Goal: Task Accomplishment & Management: Complete application form

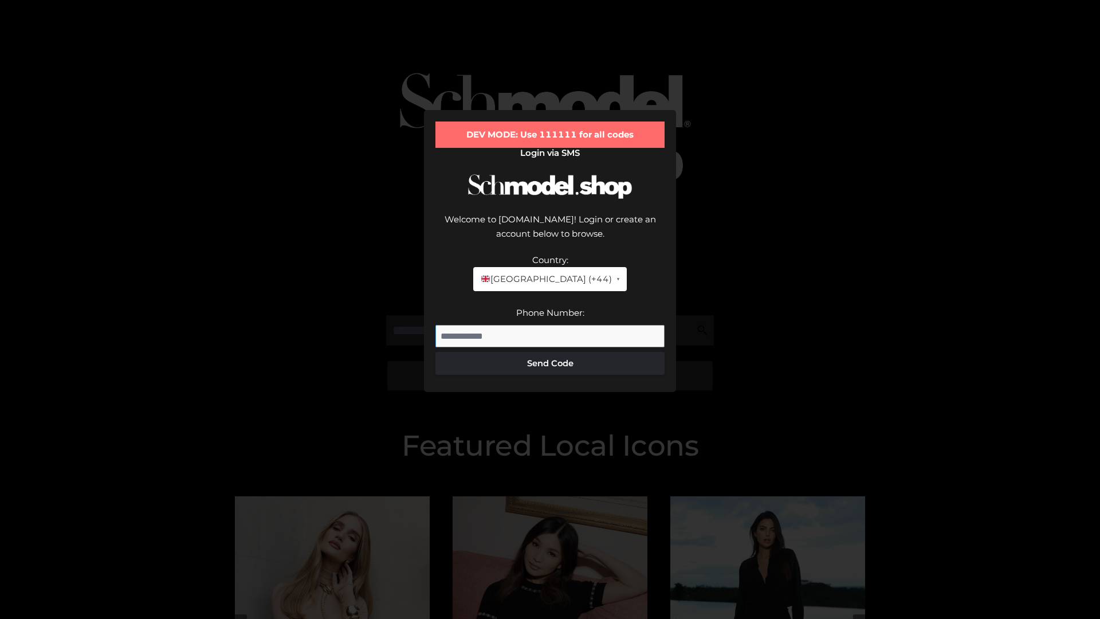
click at [550, 325] on input "Phone Number:" at bounding box center [550, 336] width 229 height 23
type input "**********"
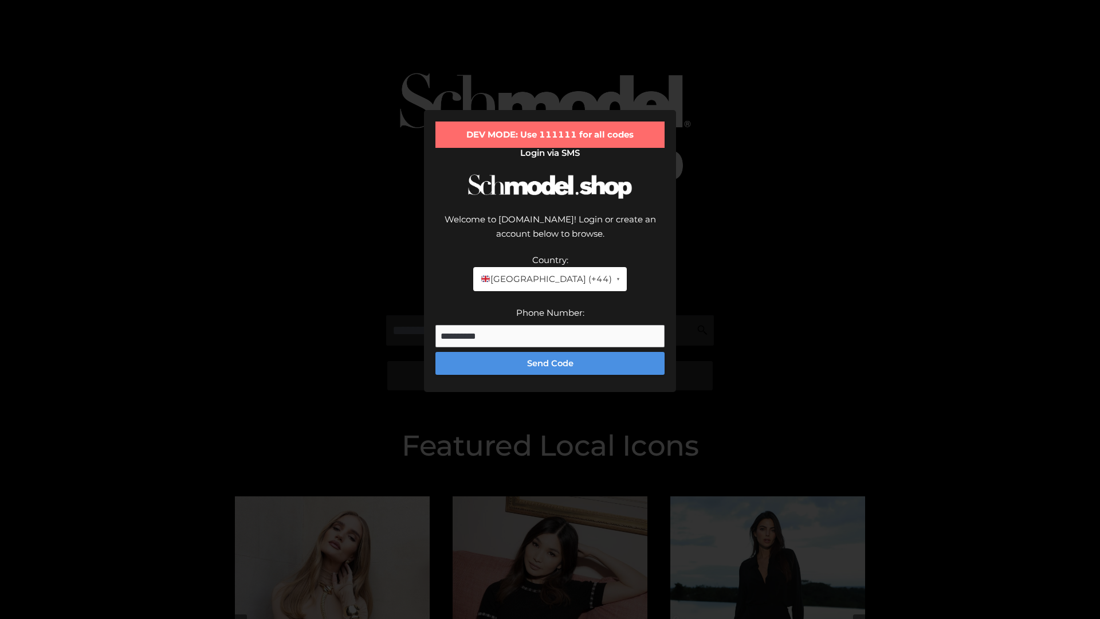
click at [550, 352] on button "Send Code" at bounding box center [550, 363] width 229 height 23
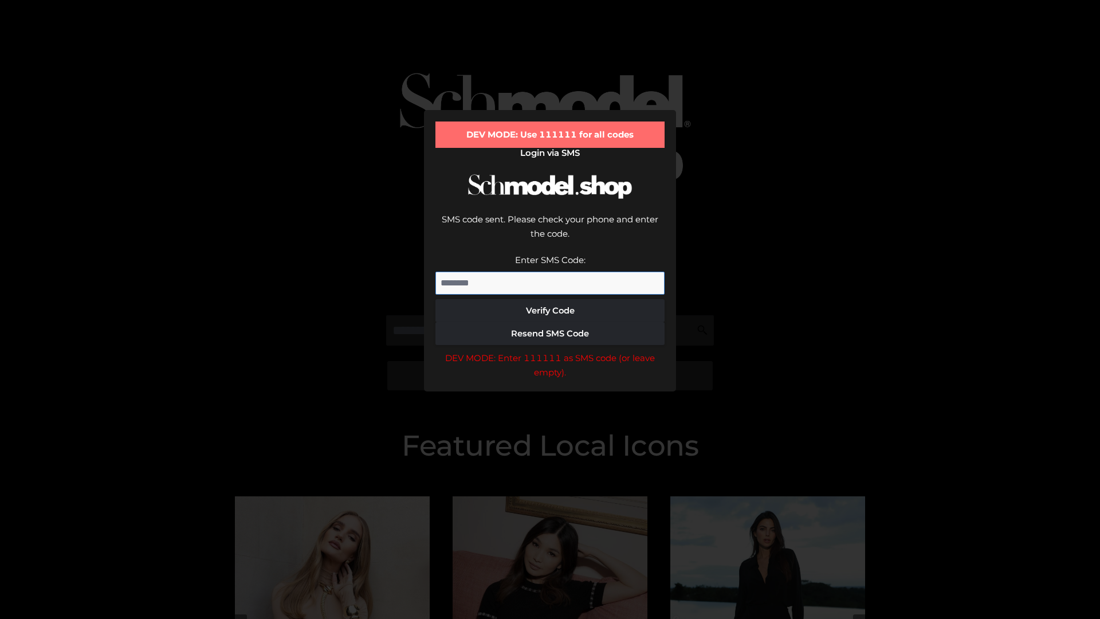
click at [550, 272] on input "Enter SMS Code:" at bounding box center [550, 283] width 229 height 23
type input "******"
click at [550, 299] on button "Verify Code" at bounding box center [550, 310] width 229 height 23
click at [550, 351] on div "DEV MODE: Enter 111111 as SMS code (or leave empty)." at bounding box center [550, 365] width 229 height 29
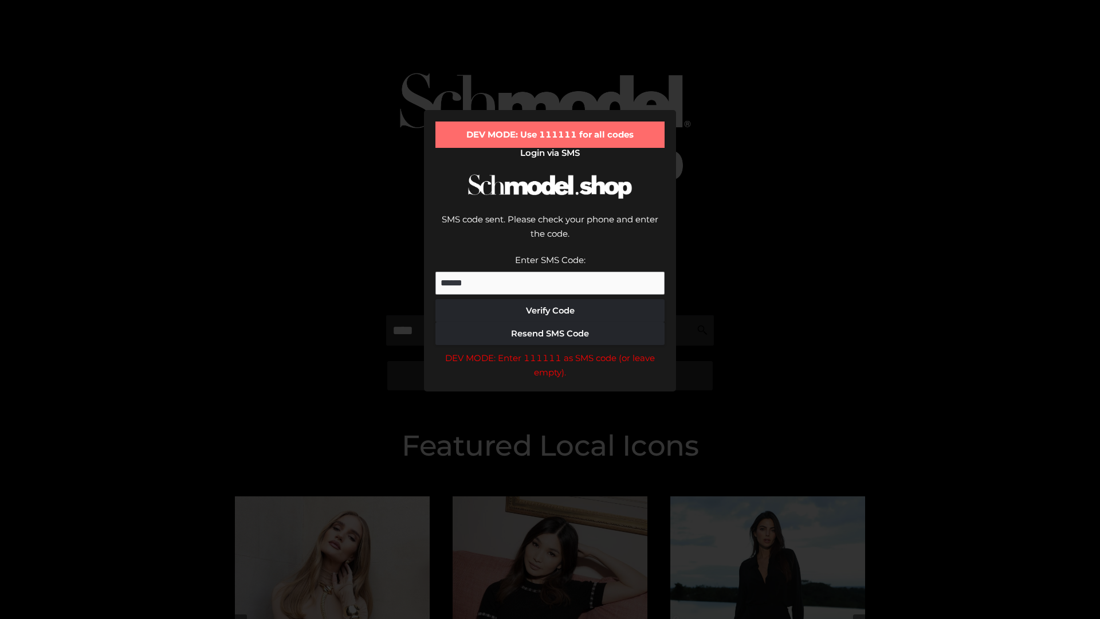
click at [550, 351] on div "DEV MODE: Enter 111111 as SMS code (or leave empty)." at bounding box center [550, 365] width 229 height 29
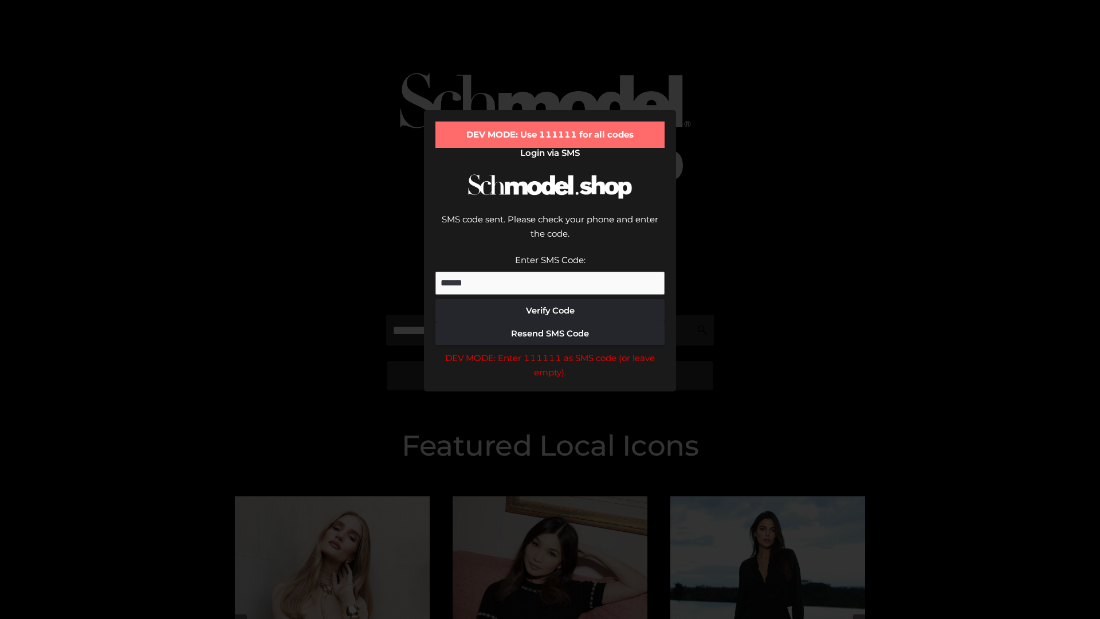
click at [550, 351] on div "DEV MODE: Enter 111111 as SMS code (or leave empty)." at bounding box center [550, 365] width 229 height 29
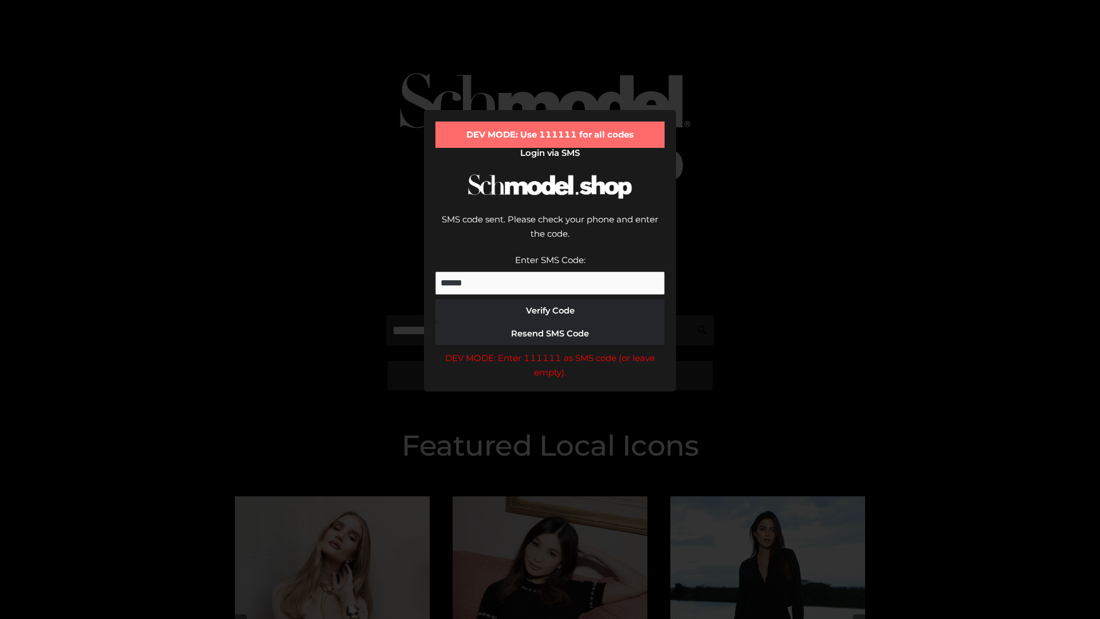
click at [550, 351] on div "DEV MODE: Enter 111111 as SMS code (or leave empty)." at bounding box center [550, 365] width 229 height 29
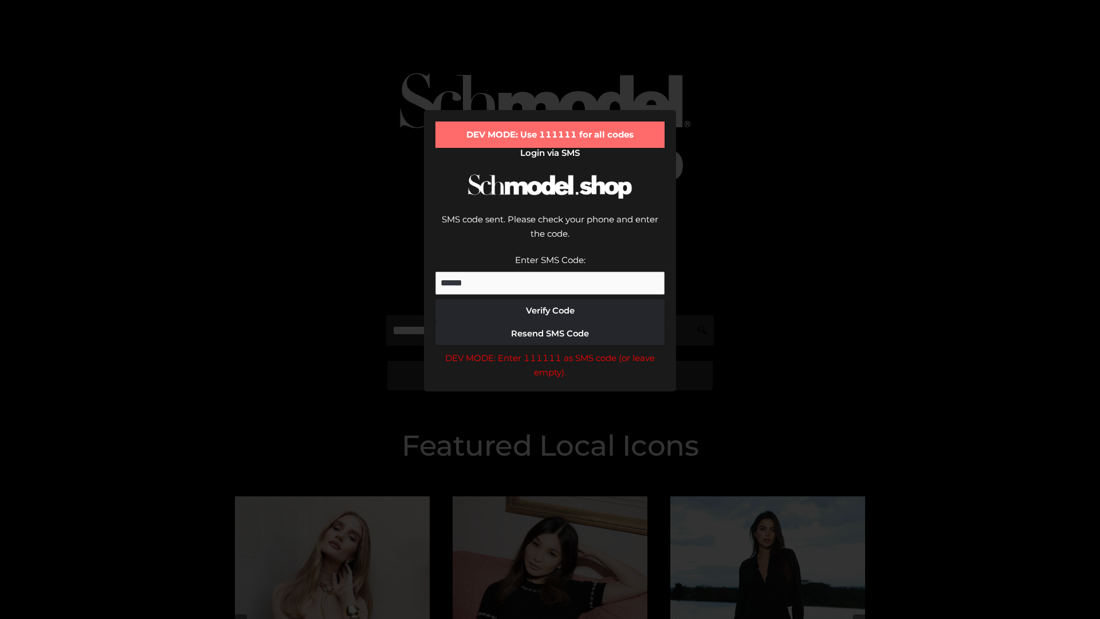
click at [550, 351] on div "DEV MODE: Enter 111111 as SMS code (or leave empty)." at bounding box center [550, 365] width 229 height 29
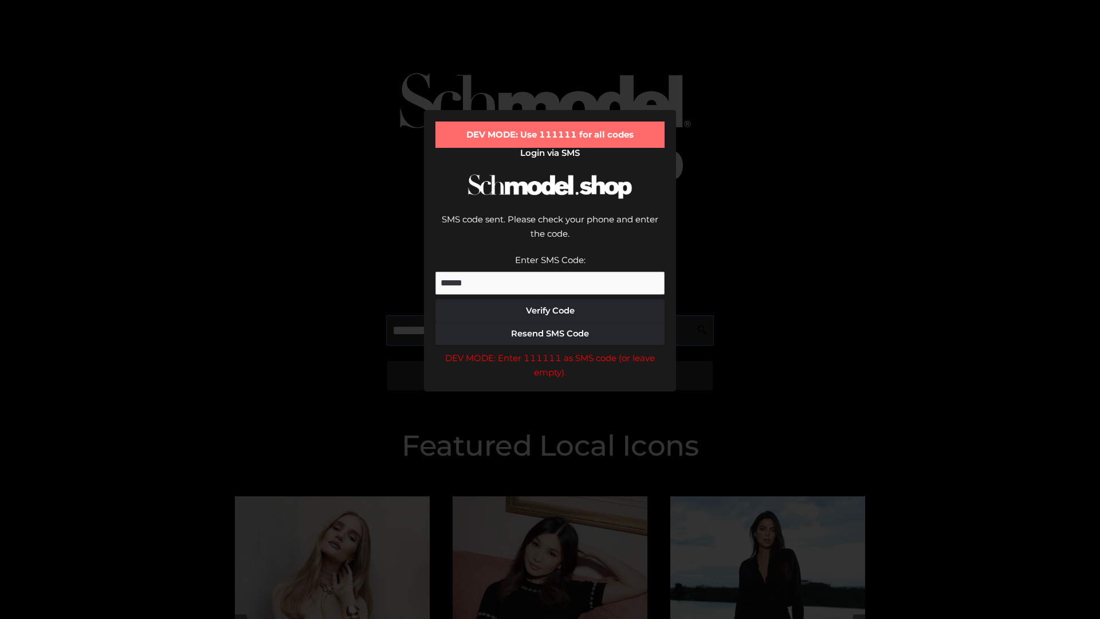
scroll to position [0, 1]
click at [550, 351] on div "DEV MODE: Enter 111111 as SMS code (or leave empty)." at bounding box center [550, 365] width 229 height 29
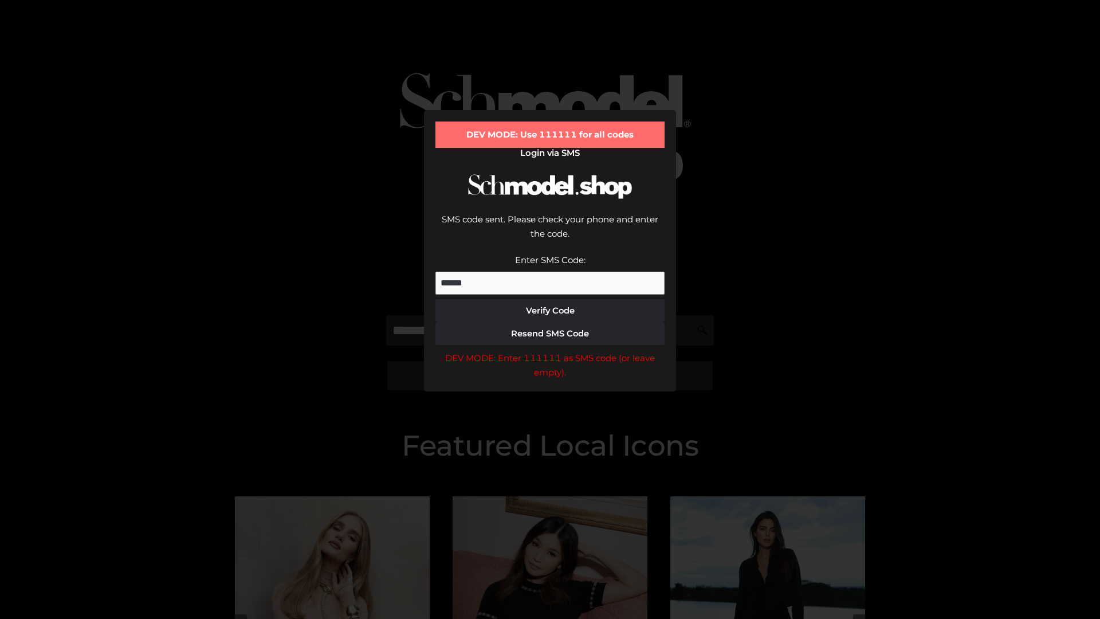
click at [550, 351] on div "DEV MODE: Enter 111111 as SMS code (or leave empty)." at bounding box center [550, 365] width 229 height 29
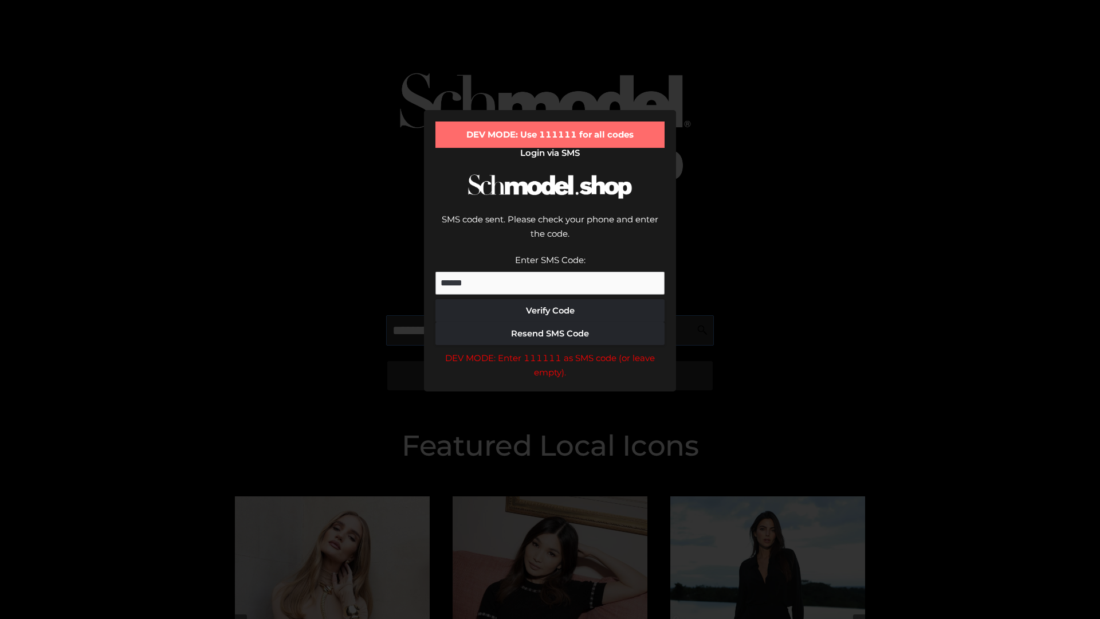
scroll to position [0, 70]
click at [550, 351] on div "DEV MODE: Enter 111111 as SMS code (or leave empty)." at bounding box center [550, 365] width 229 height 29
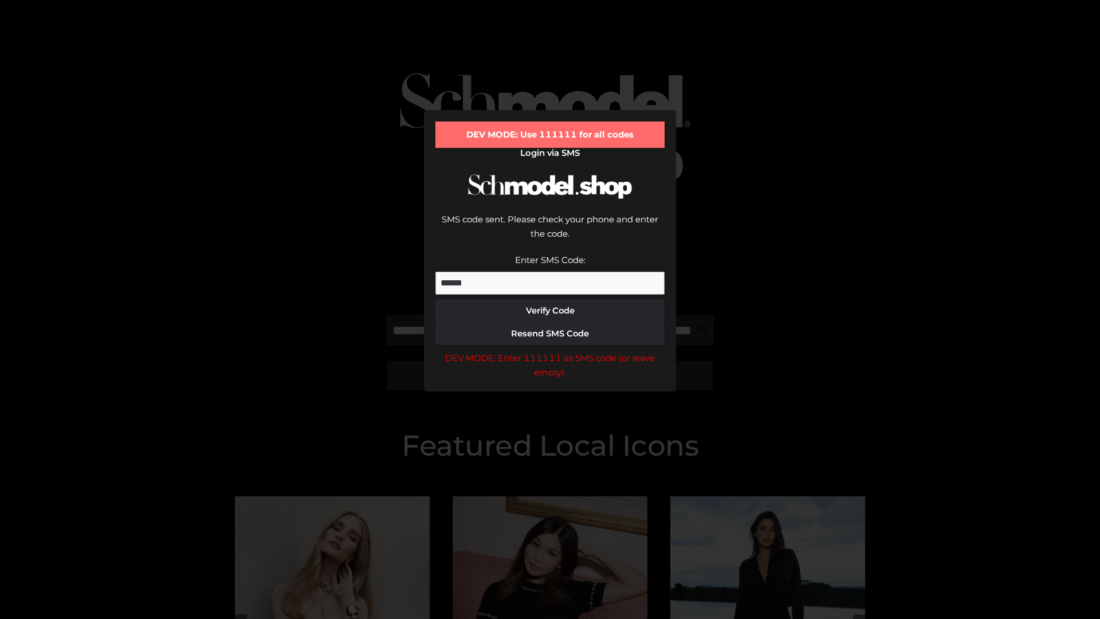
click at [550, 351] on div "DEV MODE: Enter 111111 as SMS code (or leave empty)." at bounding box center [550, 365] width 229 height 29
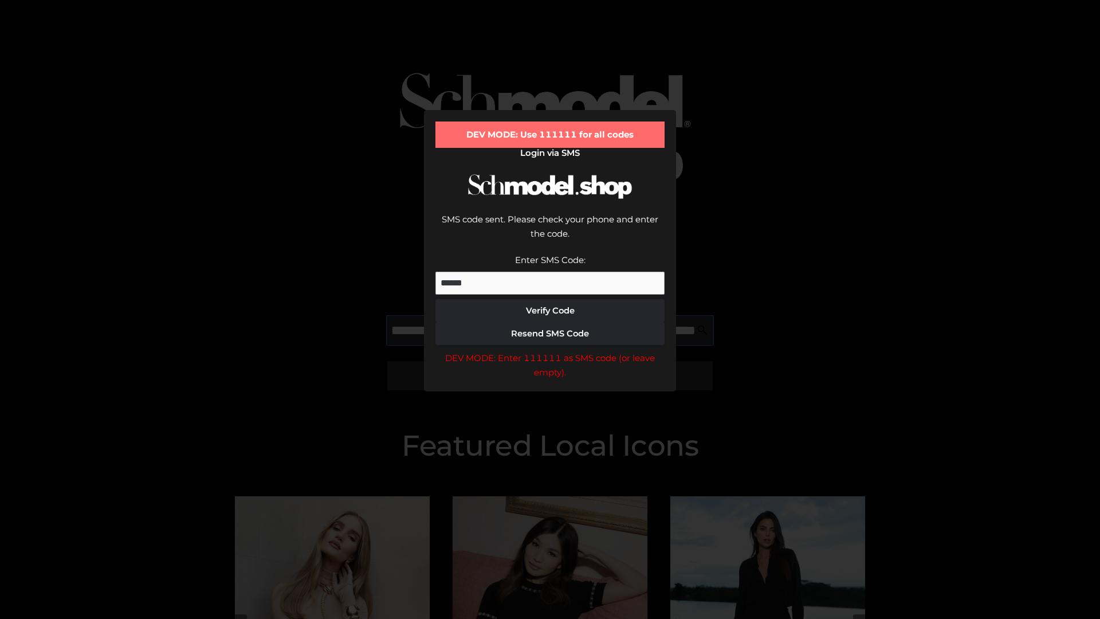
scroll to position [0, 142]
click at [550, 351] on div "DEV MODE: Enter 111111 as SMS code (or leave empty)." at bounding box center [550, 365] width 229 height 29
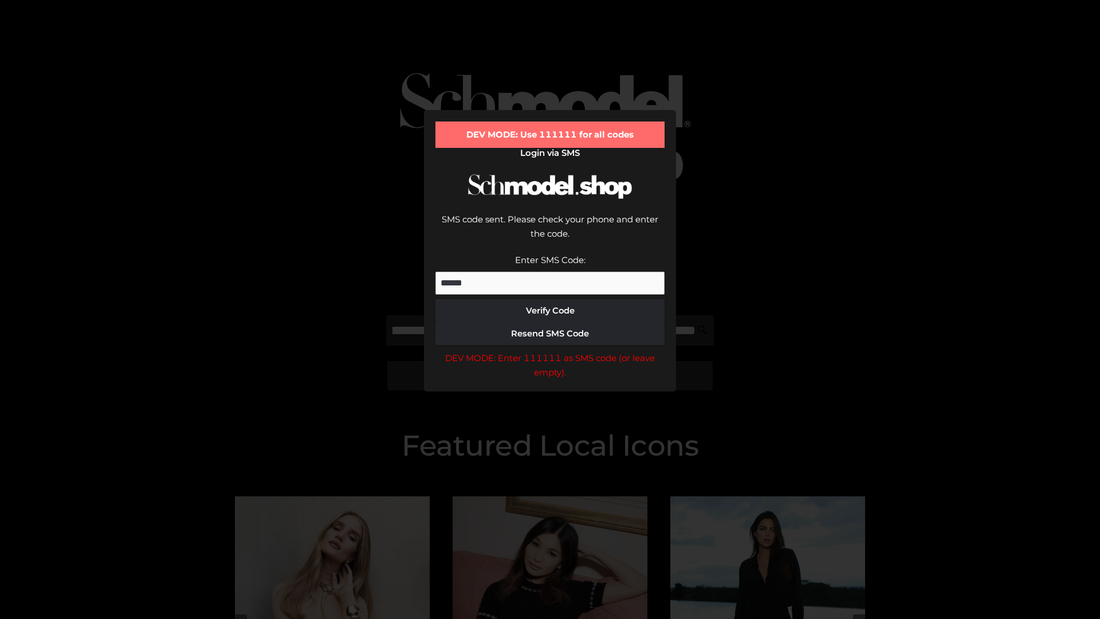
click at [550, 351] on div "DEV MODE: Enter 111111 as SMS code (or leave empty)." at bounding box center [550, 365] width 229 height 29
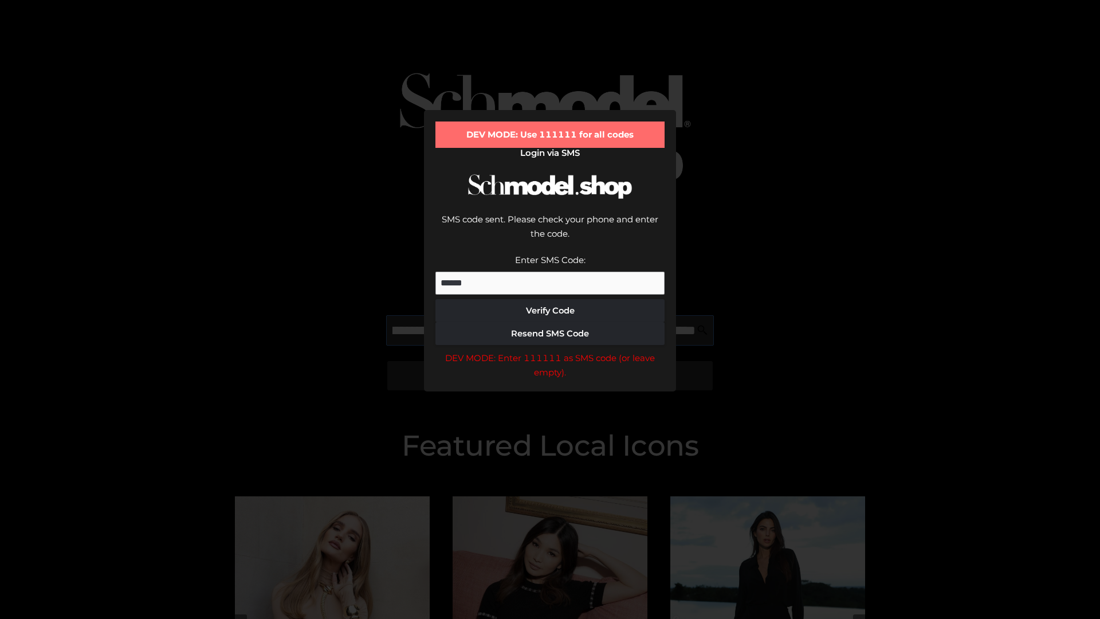
scroll to position [0, 208]
click at [550, 351] on div "DEV MODE: Enter 111111 as SMS code (or leave empty)." at bounding box center [550, 365] width 229 height 29
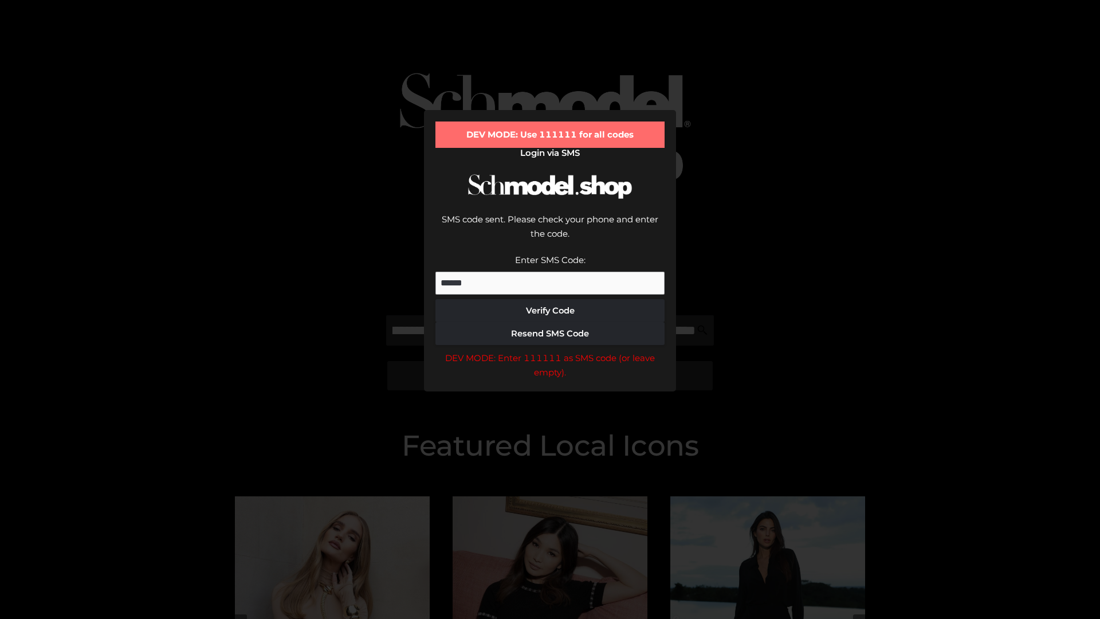
click at [550, 351] on div "DEV MODE: Enter 111111 as SMS code (or leave empty)." at bounding box center [550, 365] width 229 height 29
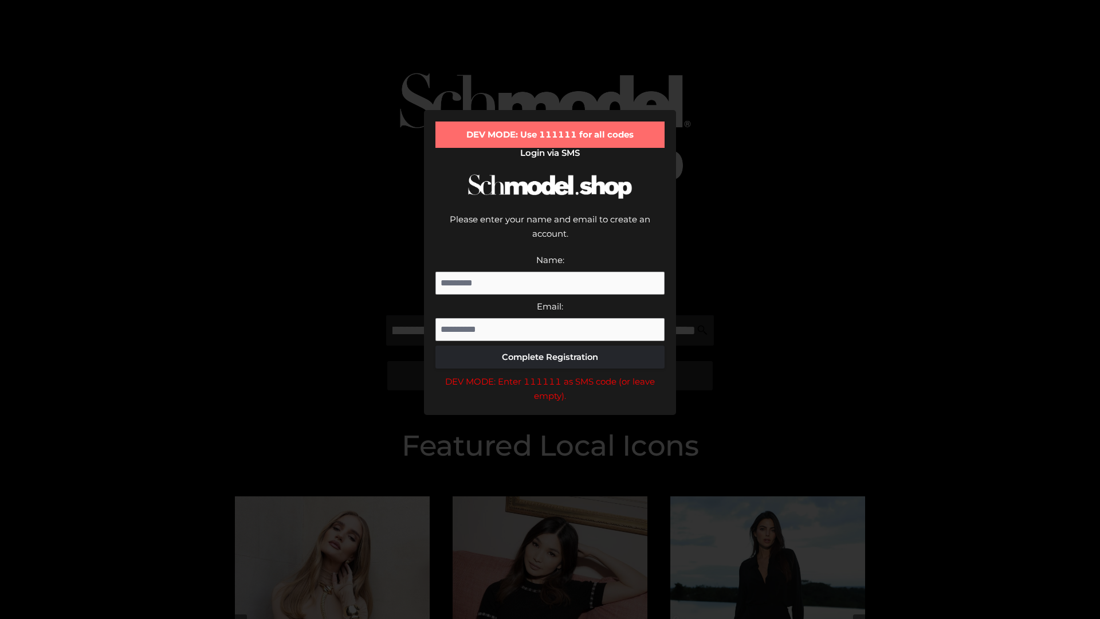
click at [550, 374] on div "DEV MODE: Enter 111111 as SMS code (or leave empty)." at bounding box center [550, 388] width 229 height 29
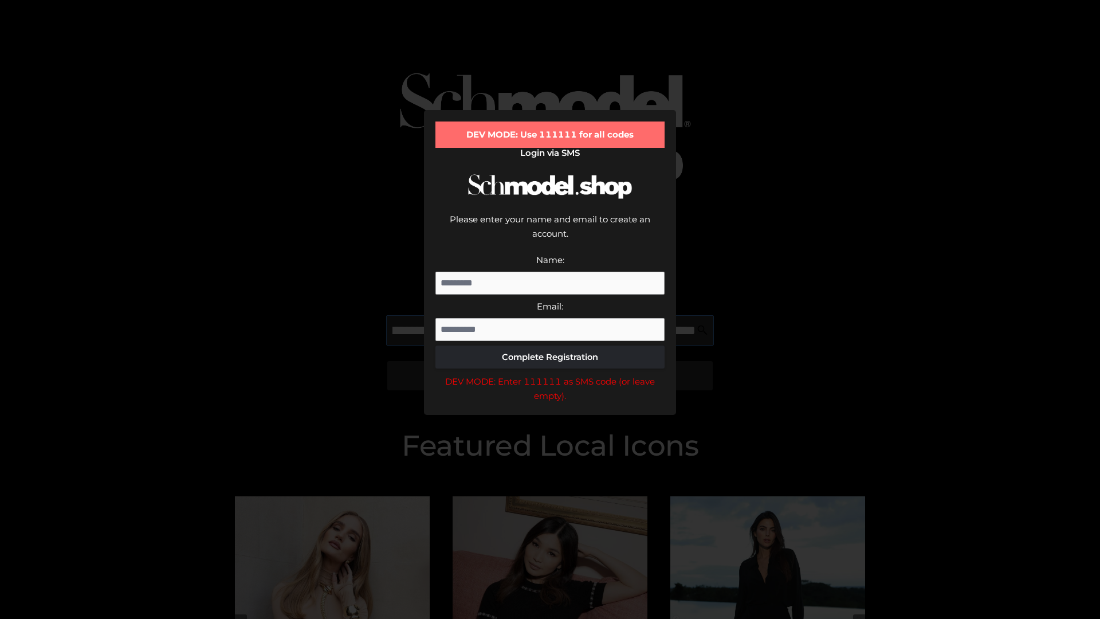
scroll to position [0, 291]
click at [550, 374] on div "DEV MODE: Enter 111111 as SMS code (or leave empty)." at bounding box center [550, 388] width 229 height 29
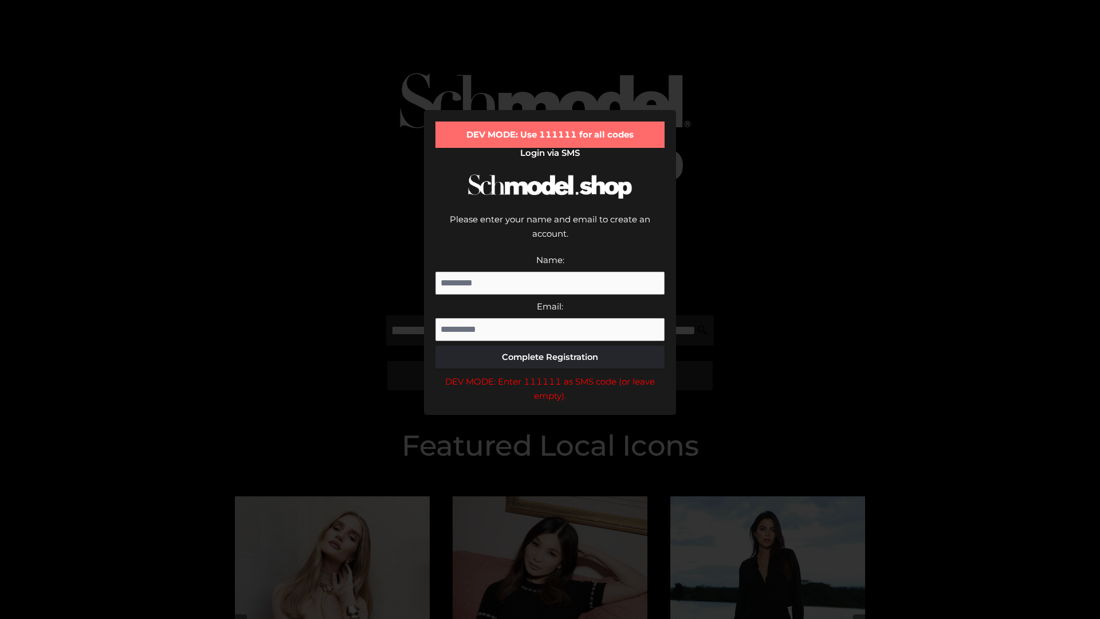
click at [550, 374] on div "DEV MODE: Enter 111111 as SMS code (or leave empty)." at bounding box center [550, 388] width 229 height 29
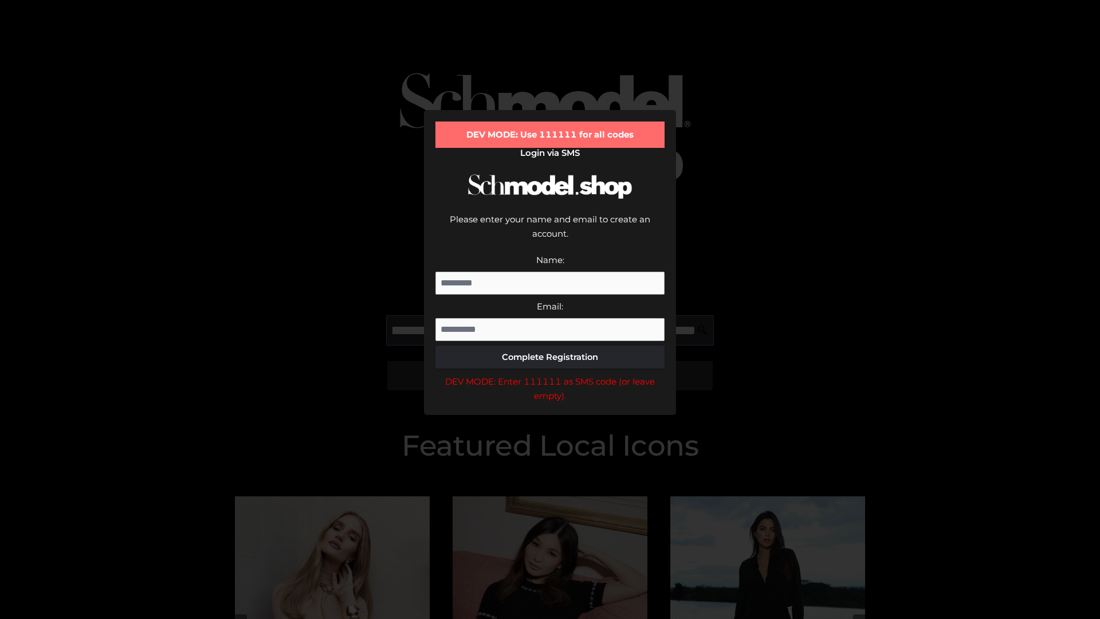
scroll to position [0, 360]
click at [550, 374] on div "DEV MODE: Enter 111111 as SMS code (or leave empty)." at bounding box center [550, 388] width 229 height 29
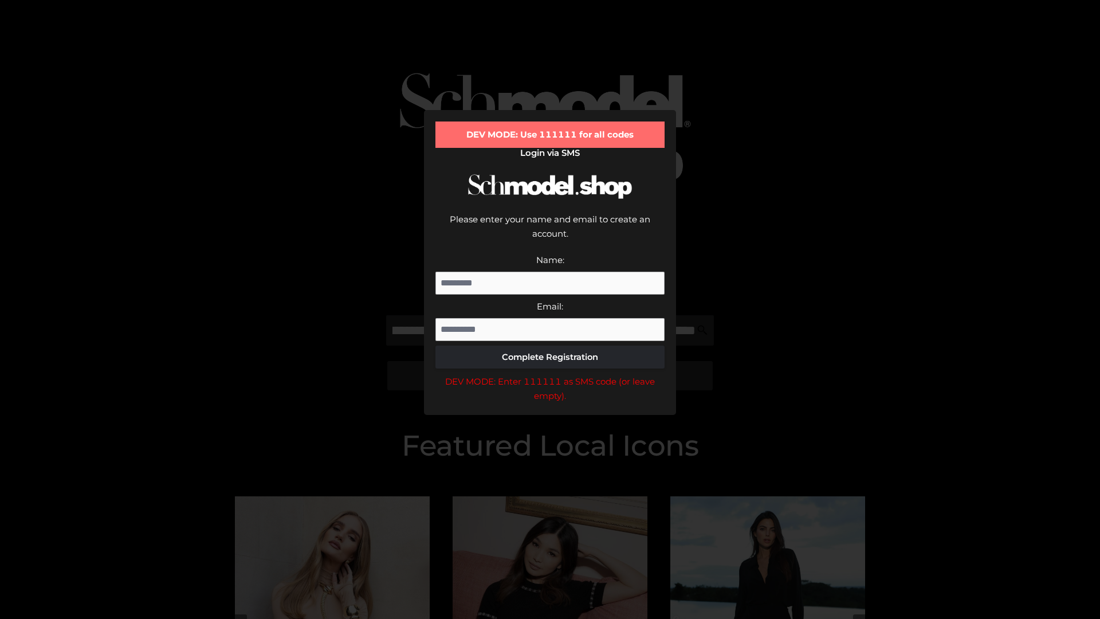
click at [550, 374] on div "DEV MODE: Enter 111111 as SMS code (or leave empty)." at bounding box center [550, 388] width 229 height 29
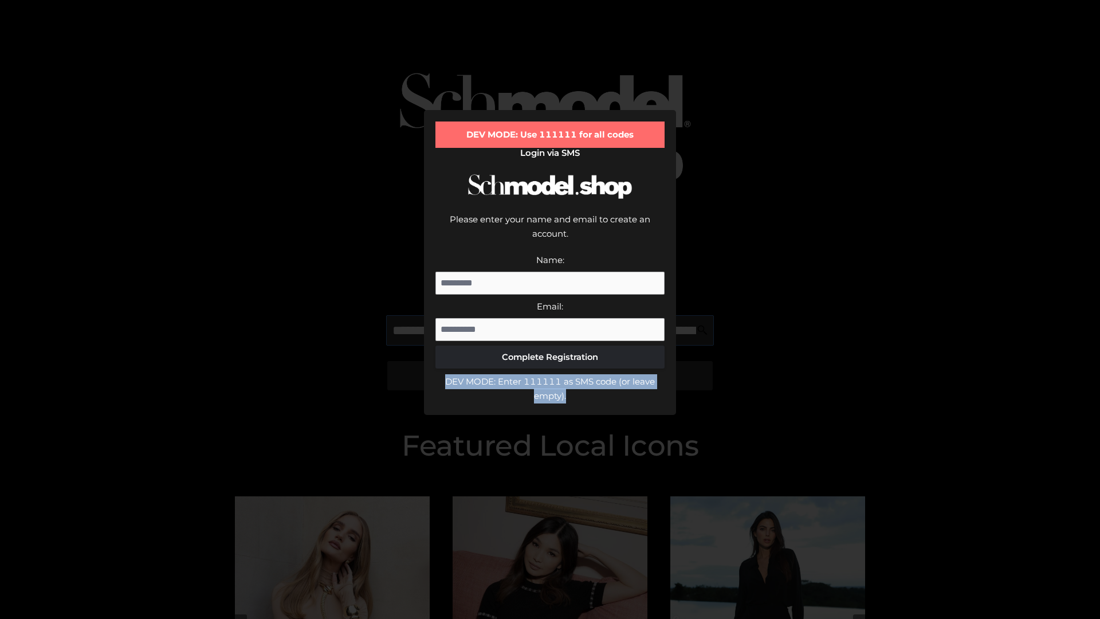
scroll to position [0, 425]
type input "**********"
